Goal: Task Accomplishment & Management: Manage account settings

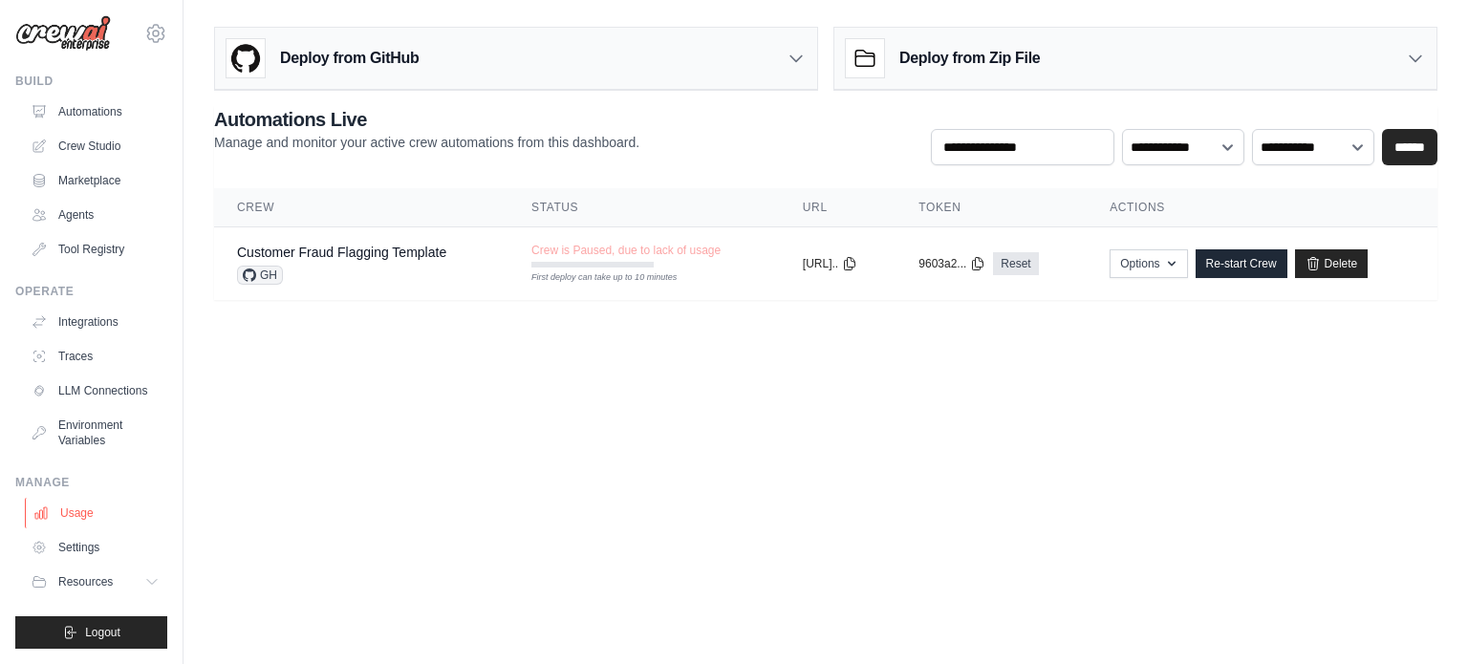
click at [84, 507] on link "Usage" at bounding box center [97, 513] width 144 height 31
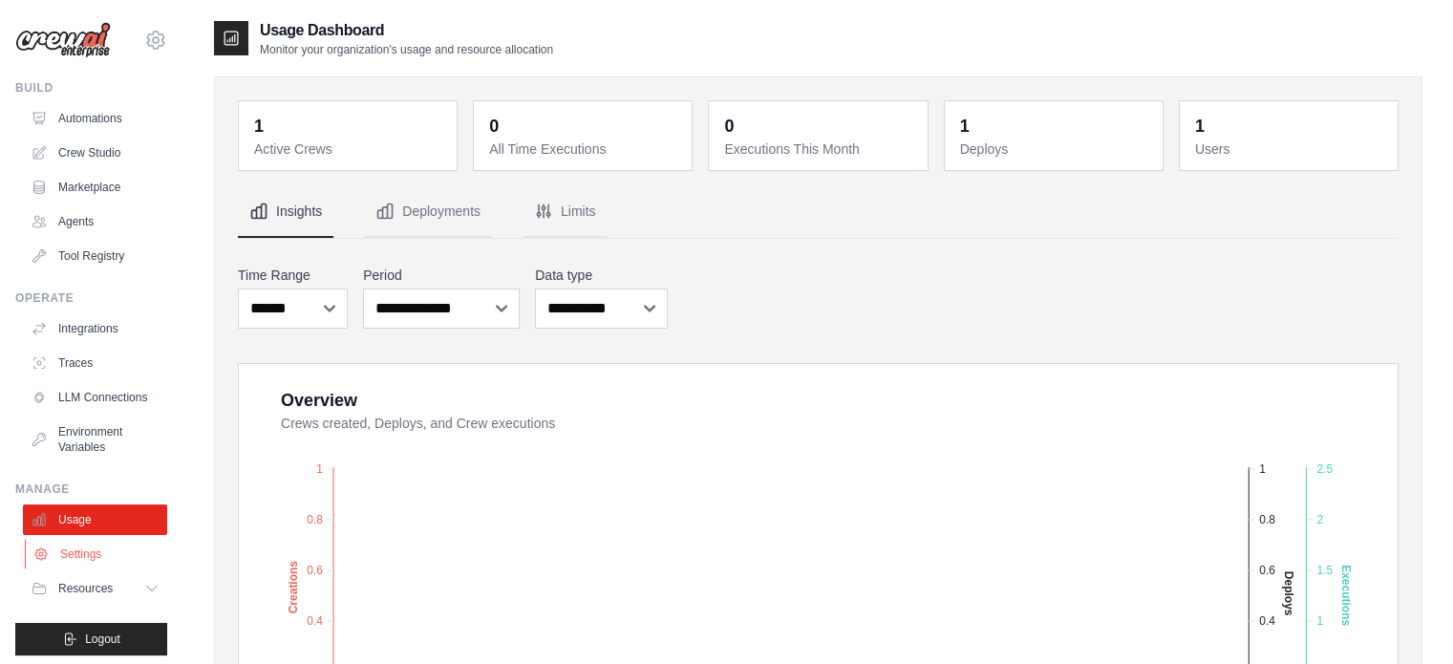
click at [69, 567] on link "Settings" at bounding box center [97, 554] width 144 height 31
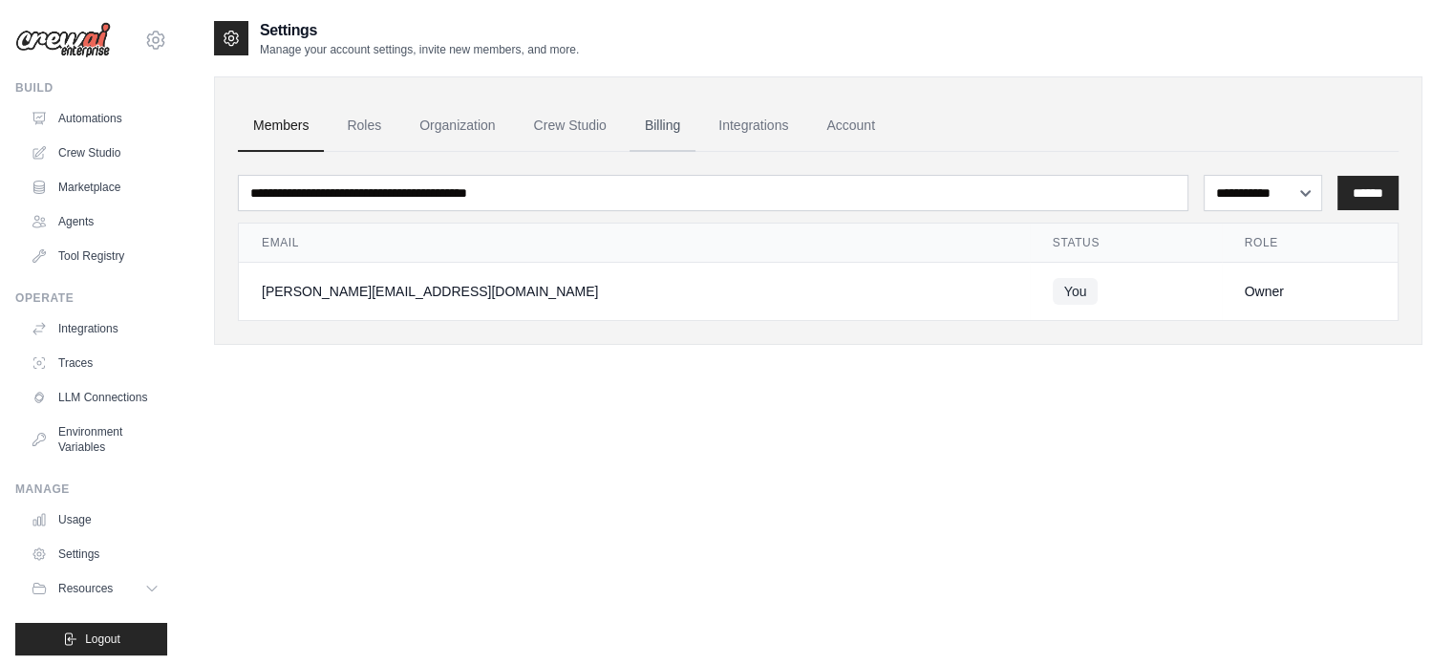
click at [678, 124] on link "Billing" at bounding box center [663, 126] width 66 height 52
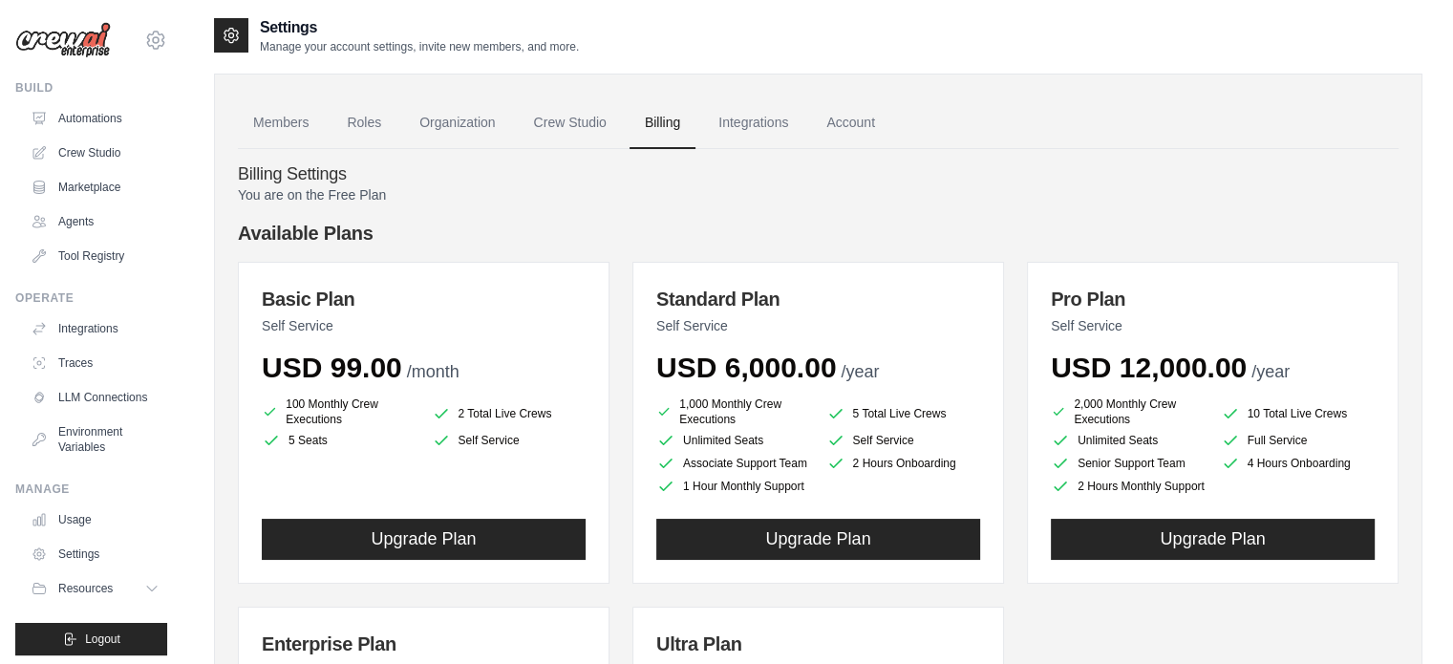
scroll to position [2, 0]
